Goal: Navigation & Orientation: Find specific page/section

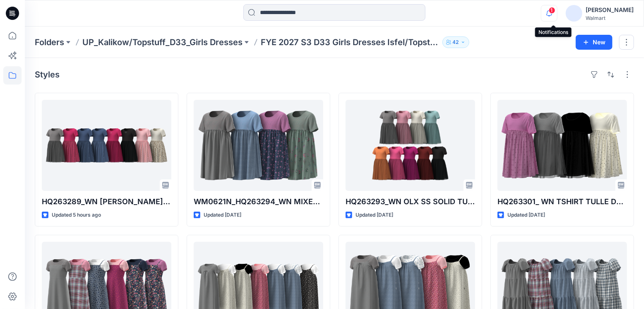
click at [555, 13] on span "1" at bounding box center [551, 10] width 7 height 7
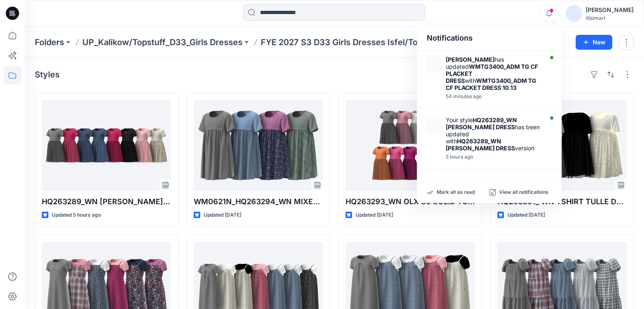
click at [482, 20] on div at bounding box center [334, 13] width 309 height 18
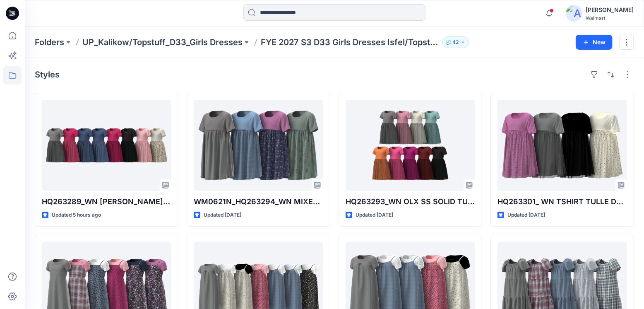
click at [271, 67] on div "Styles HQ263289_WN [PERSON_NAME] DRESS Updated 5 hours ago HQ263287_WN SQ NECK …" at bounding box center [334, 289] width 619 height 462
click at [276, 81] on div "Styles HQ263289_WN [PERSON_NAME] DRESS Updated 5 hours ago HQ263287_WN SQ NECK …" at bounding box center [334, 289] width 619 height 462
click at [553, 10] on span at bounding box center [551, 10] width 4 height 5
click at [462, 16] on div at bounding box center [334, 13] width 309 height 18
click at [473, 12] on div at bounding box center [334, 13] width 309 height 18
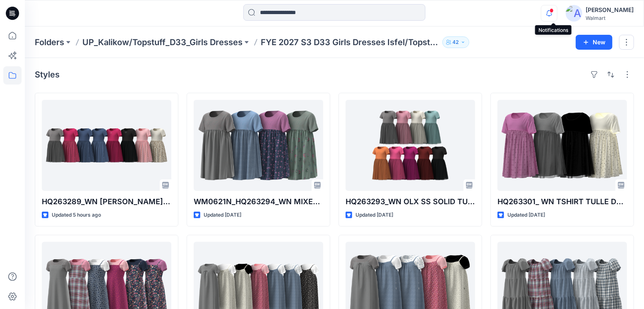
click at [553, 12] on icon "button" at bounding box center [549, 13] width 16 height 17
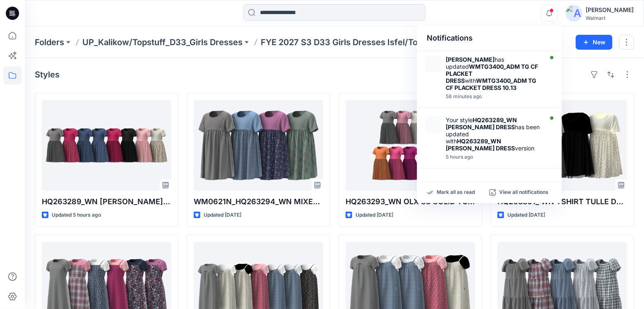
click at [499, 11] on div "Notifications [PERSON_NAME] has updated WMTG3400_ADM TG CF PLACKET DRESS with W…" at bounding box center [334, 13] width 618 height 18
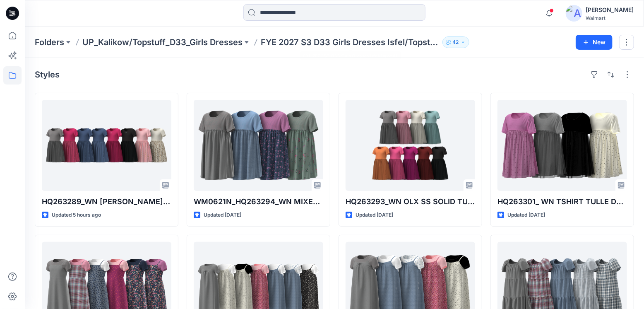
click at [485, 32] on div "Folders UP_Kalikow/Topstuff_D33_Girls Dresses FYE 2027 S3 D33 Girls Dresses Isf…" at bounding box center [334, 41] width 619 height 31
click at [474, 25] on div "Notifications [PERSON_NAME] has updated WMTG3400_ADM TG CF PLACKET DRESS with W…" at bounding box center [334, 13] width 619 height 26
click at [472, 16] on div at bounding box center [334, 13] width 309 height 18
drag, startPoint x: 509, startPoint y: 43, endPoint x: 510, endPoint y: 27, distance: 16.1
click at [509, 43] on div "Folders UP_Kalikow/Topstuff_D33_Girls Dresses FYE 2027 S3 D33 Girls Dresses Isf…" at bounding box center [302, 42] width 534 height 12
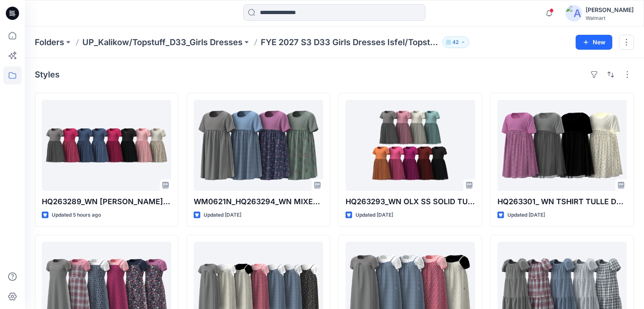
click at [507, 18] on div "Notifications [PERSON_NAME] has updated WMTG3400_ADM TG CF PLACKET DRESS with W…" at bounding box center [334, 13] width 618 height 18
